Goal: Find specific page/section: Find specific page/section

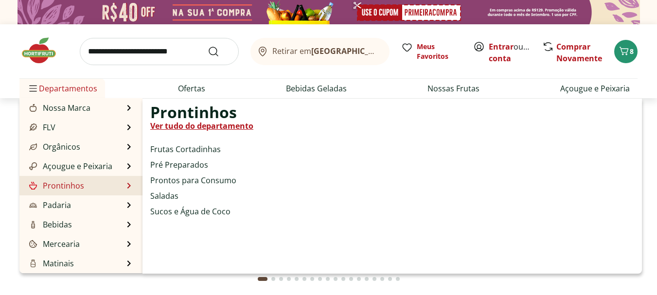
click at [85, 182] on li "Prontinhos Prontinhos Ver tudo do departamento Frutas Cortadinhas Pré Preparado…" at bounding box center [80, 185] width 123 height 19
click at [71, 188] on link "Prontinhos" at bounding box center [55, 186] width 57 height 12
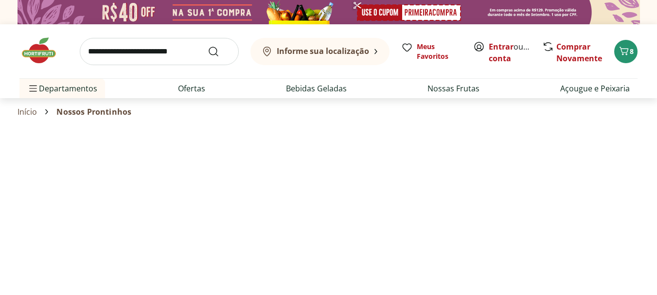
select select "**********"
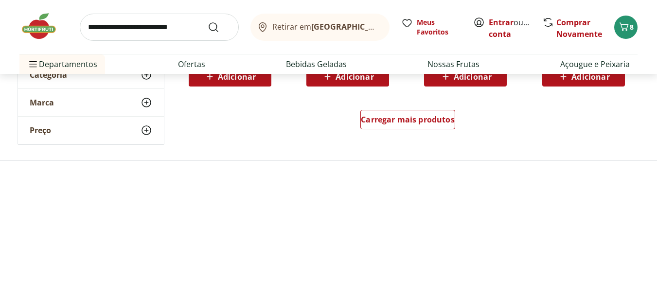
scroll to position [730, 0]
